Goal: Task Accomplishment & Management: Use online tool/utility

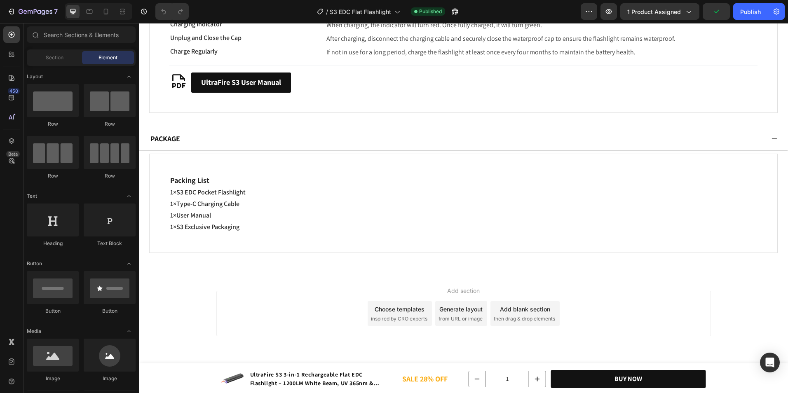
scroll to position [2306, 0]
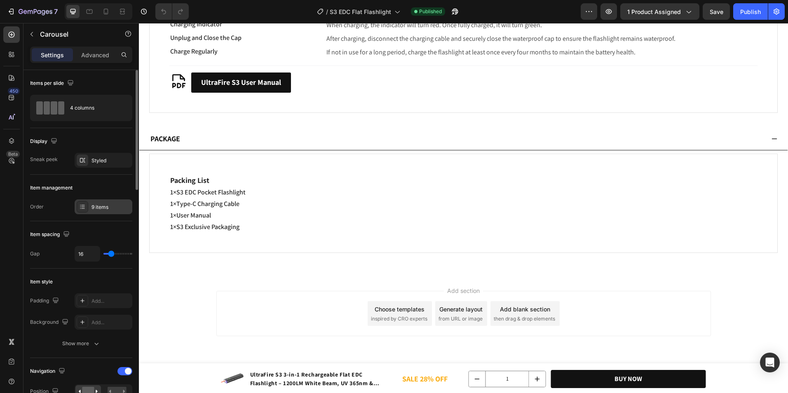
click at [96, 199] on div "9 items" at bounding box center [104, 206] width 58 height 15
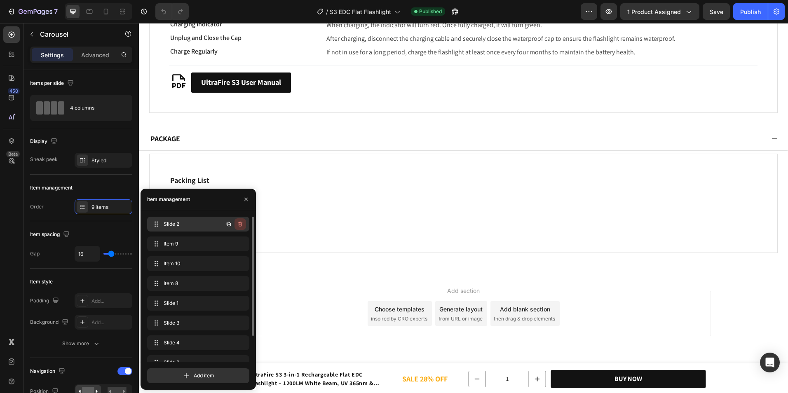
click at [239, 224] on icon "button" at bounding box center [240, 224] width 7 height 7
click at [238, 266] on icon "button" at bounding box center [240, 263] width 7 height 7
click at [238, 265] on div "Delete" at bounding box center [234, 263] width 15 height 7
click at [240, 246] on icon "button" at bounding box center [240, 244] width 7 height 7
click at [240, 246] on div "Delete" at bounding box center [234, 243] width 15 height 7
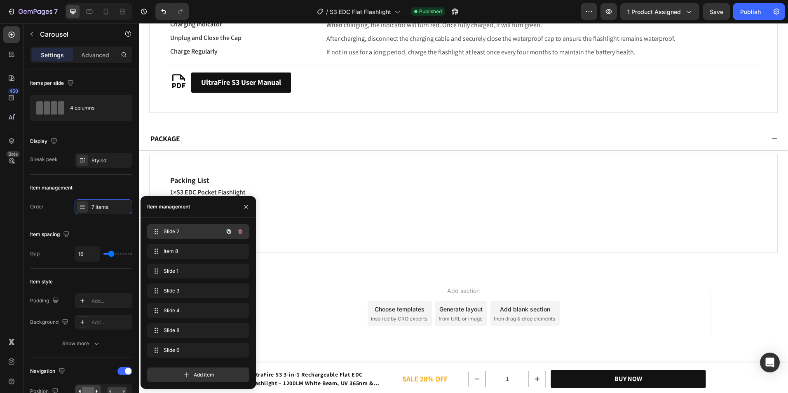
click at [244, 234] on button "button" at bounding box center [240, 232] width 12 height 12
click at [244, 233] on button "Delete" at bounding box center [234, 232] width 23 height 12
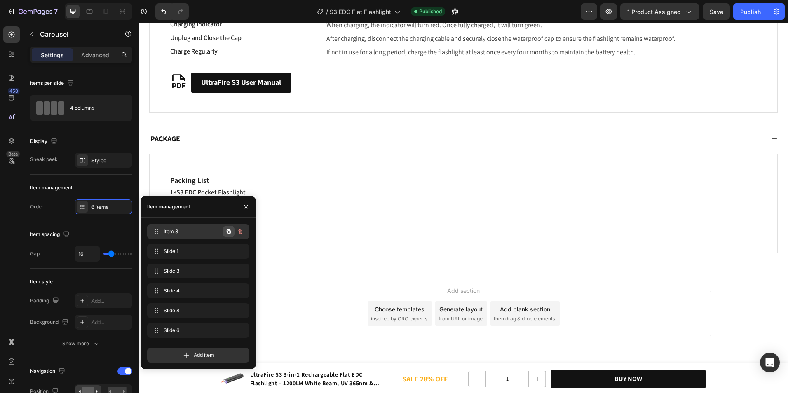
click at [226, 233] on icon "button" at bounding box center [228, 231] width 7 height 7
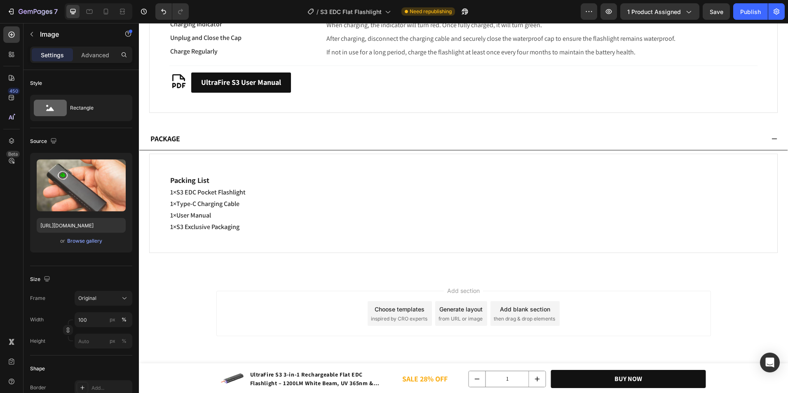
click at [78, 227] on input "[URL][DOMAIN_NAME]" at bounding box center [81, 225] width 89 height 15
paste input "Flashlight.webp?v=1759033450"
type input "[URL][DOMAIN_NAME]"
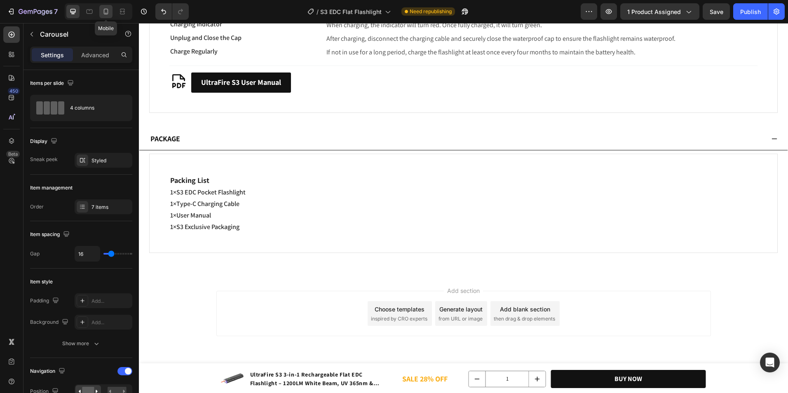
click at [107, 10] on icon at bounding box center [106, 11] width 8 height 8
type input "100%"
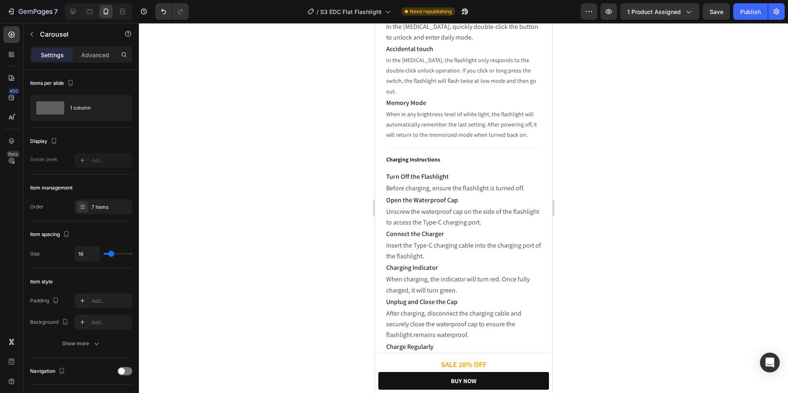
scroll to position [2091, 0]
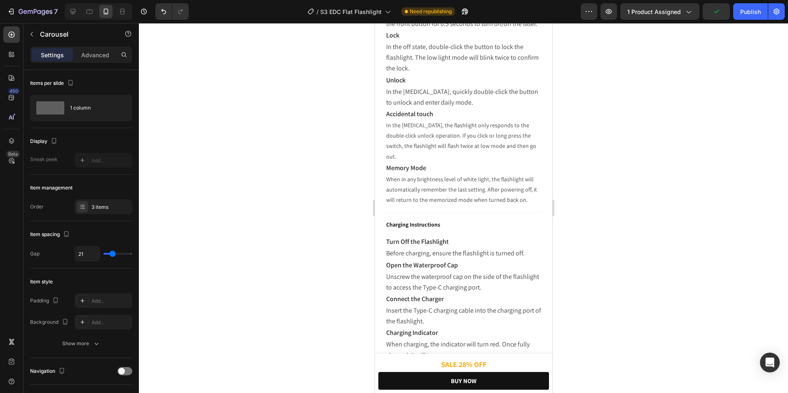
scroll to position [2009, 0]
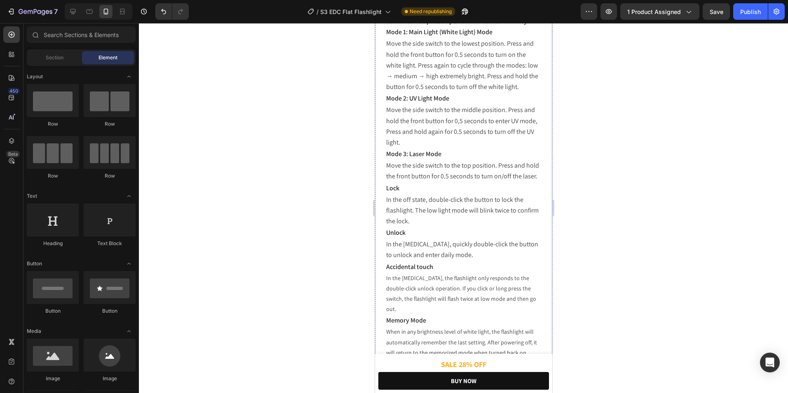
scroll to position [1720, 0]
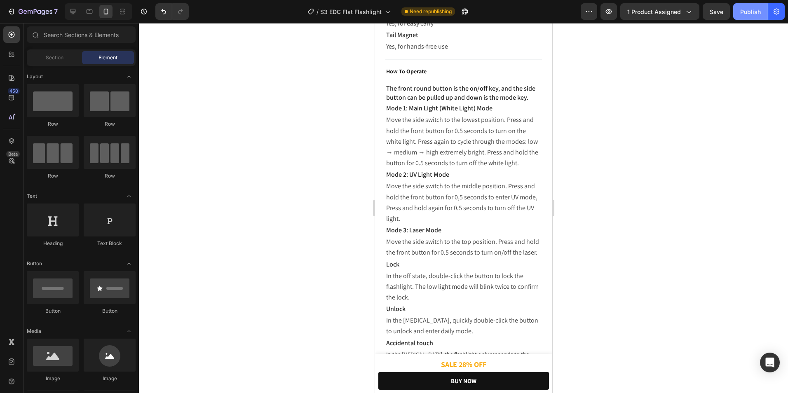
click at [743, 10] on div "Publish" at bounding box center [750, 11] width 21 height 9
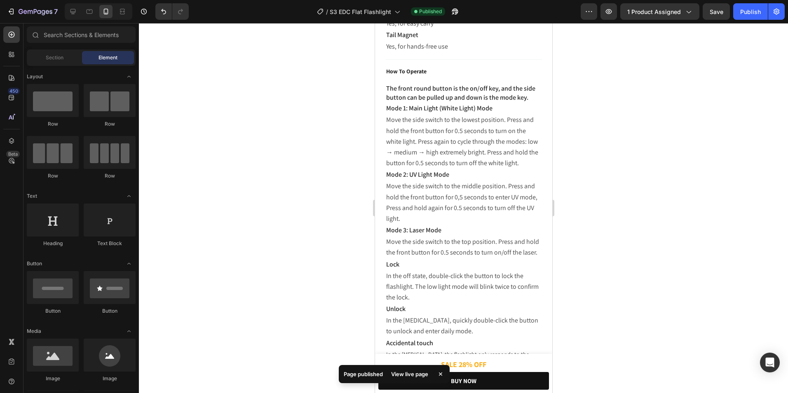
drag, startPoint x: 732, startPoint y: 178, endPoint x: 713, endPoint y: 177, distance: 18.6
click at [732, 178] on div at bounding box center [463, 208] width 649 height 370
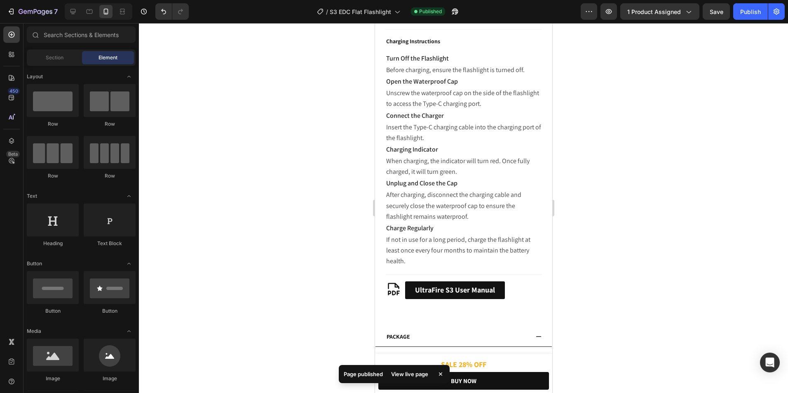
scroll to position [2091, 0]
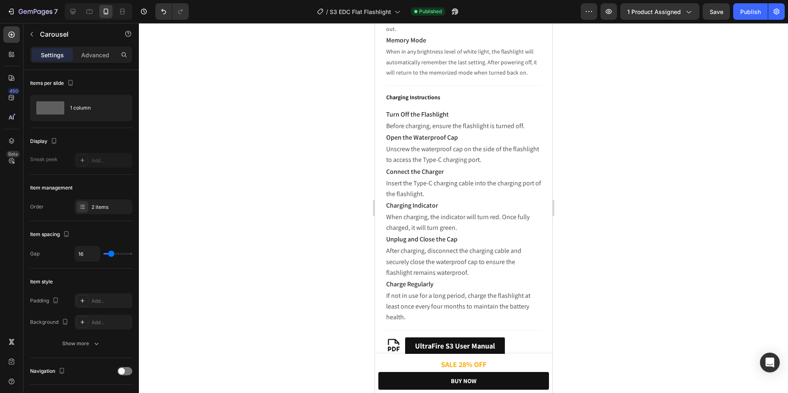
scroll to position [1968, 0]
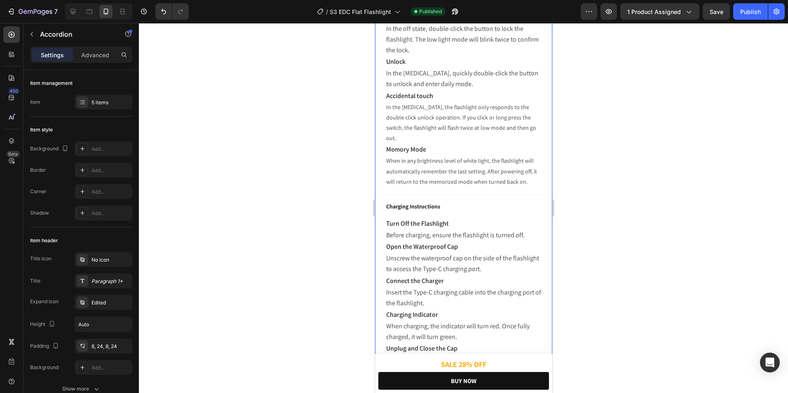
copy p "View More"
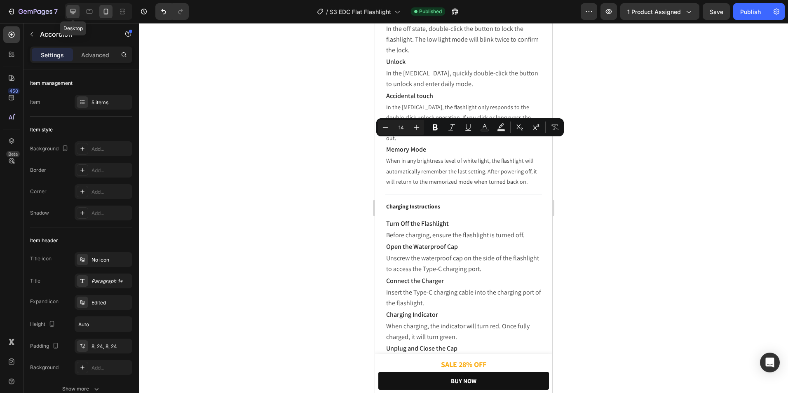
click at [70, 7] on div at bounding box center [72, 11] width 13 height 13
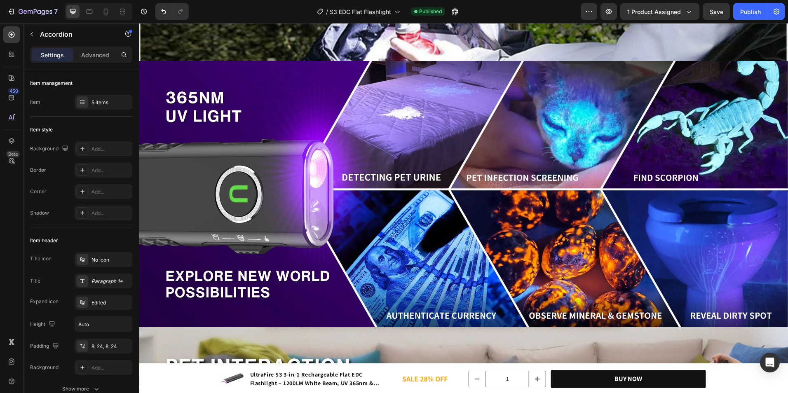
scroll to position [2091, 0]
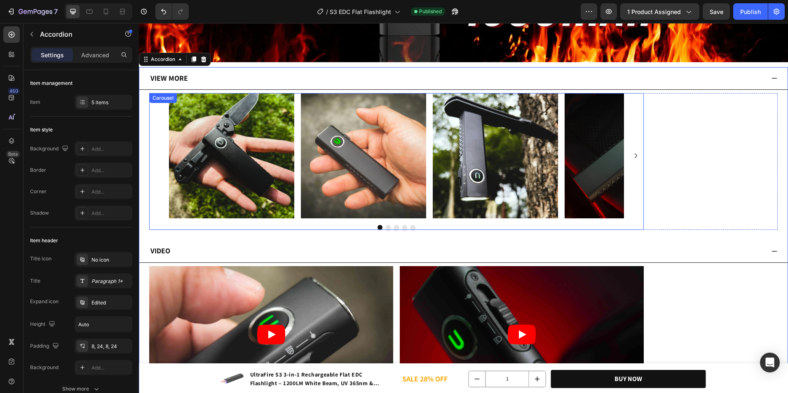
click at [431, 107] on div "Image Image Image Image Image Image Image" at bounding box center [396, 155] width 455 height 125
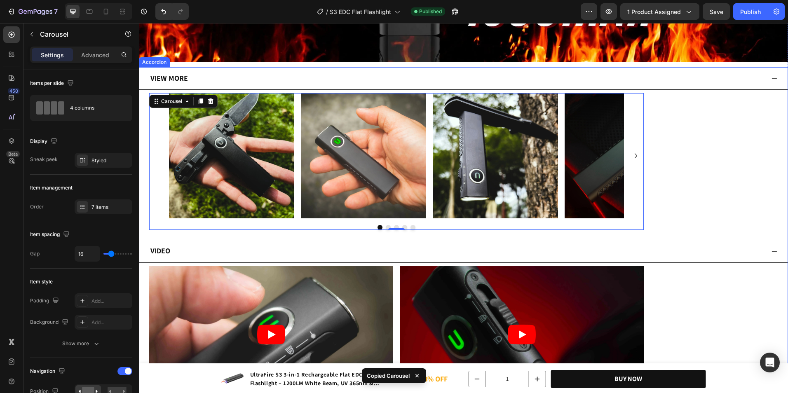
click at [175, 70] on div "View More" at bounding box center [169, 78] width 40 height 16
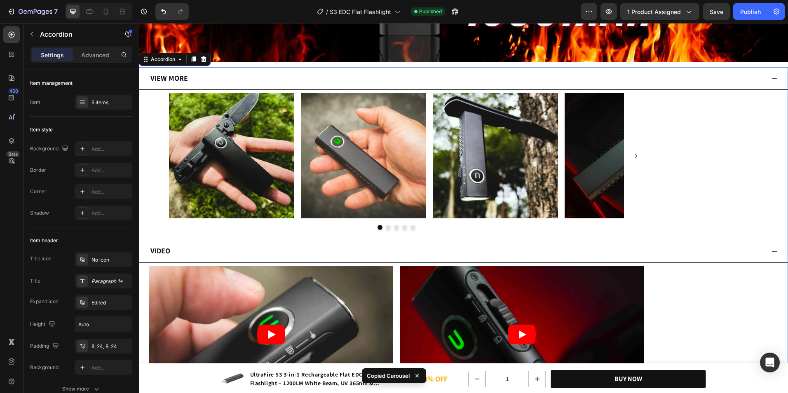
click at [175, 70] on div "View More" at bounding box center [169, 78] width 40 height 16
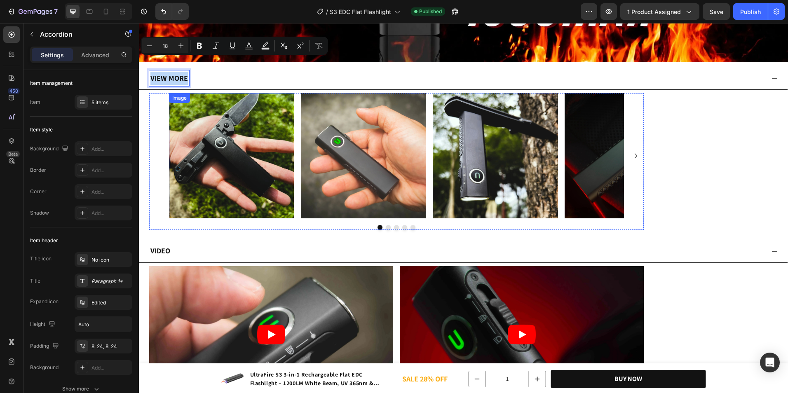
click at [278, 132] on img at bounding box center [231, 155] width 125 height 125
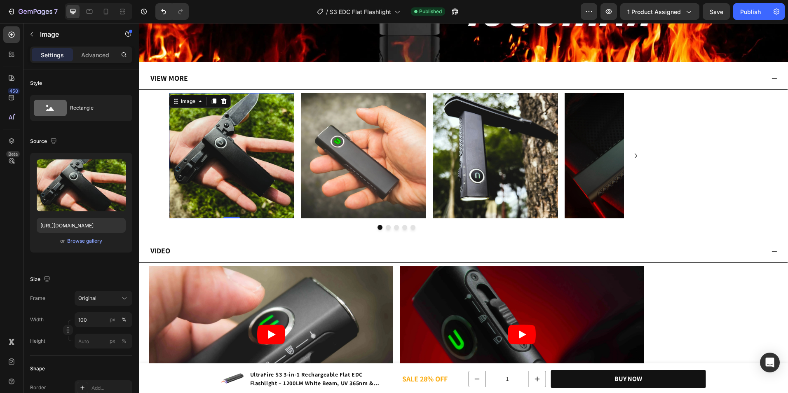
click at [296, 127] on div "Image 0 Image Image Image Image Image Image" at bounding box center [396, 155] width 455 height 125
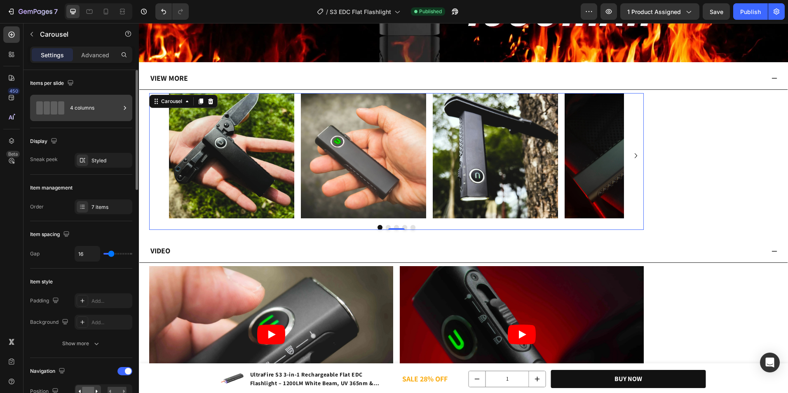
click at [98, 111] on div "4 columns" at bounding box center [95, 107] width 50 height 19
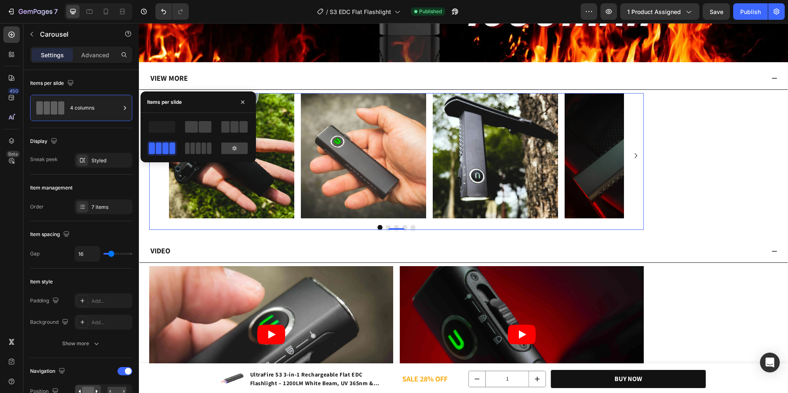
click at [238, 133] on div at bounding box center [235, 127] width 30 height 15
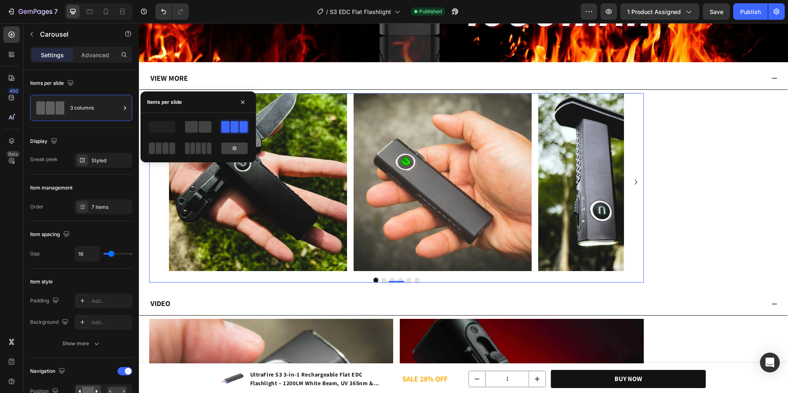
click at [635, 177] on icon "Carousel Next Arrow" at bounding box center [636, 182] width 10 height 10
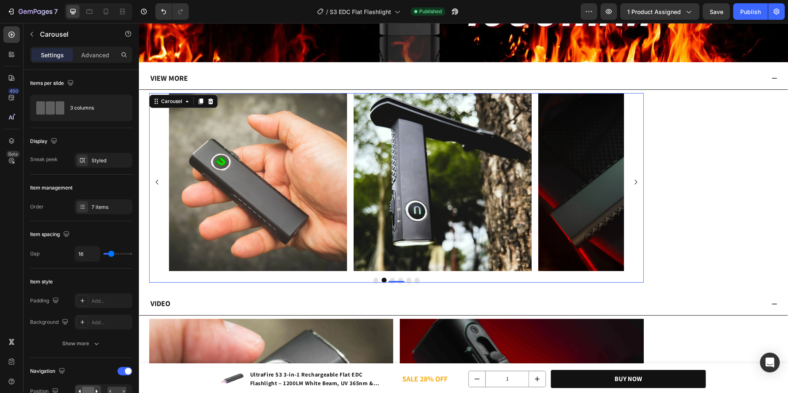
click at [635, 177] on icon "Carousel Next Arrow" at bounding box center [636, 182] width 10 height 10
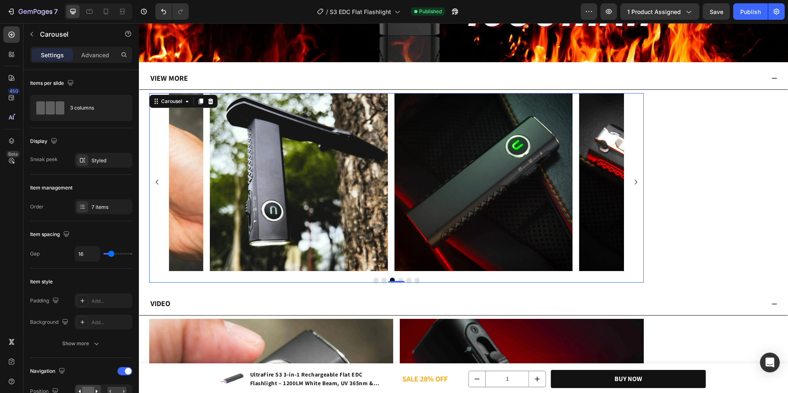
click at [635, 177] on icon "Carousel Next Arrow" at bounding box center [636, 182] width 10 height 10
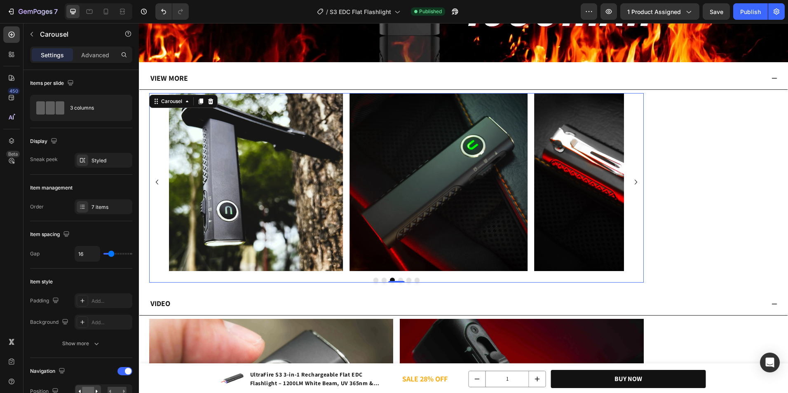
click at [635, 177] on icon "Carousel Next Arrow" at bounding box center [636, 182] width 10 height 10
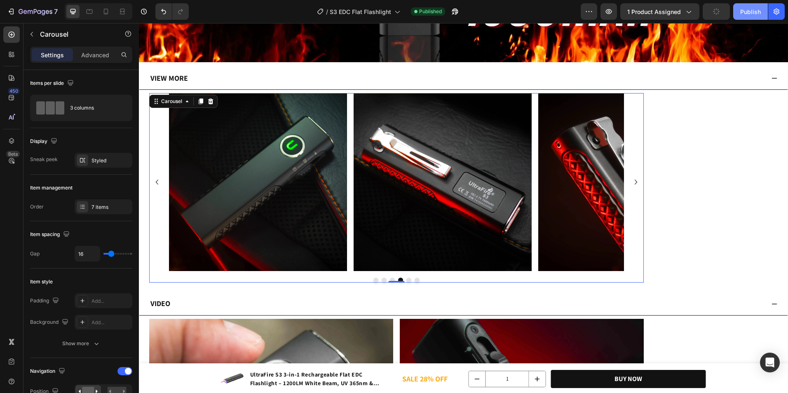
click at [745, 16] on div "Publish" at bounding box center [750, 11] width 21 height 9
click at [752, 13] on div "Publish" at bounding box center [750, 11] width 21 height 9
